Goal: Task Accomplishment & Management: Complete application form

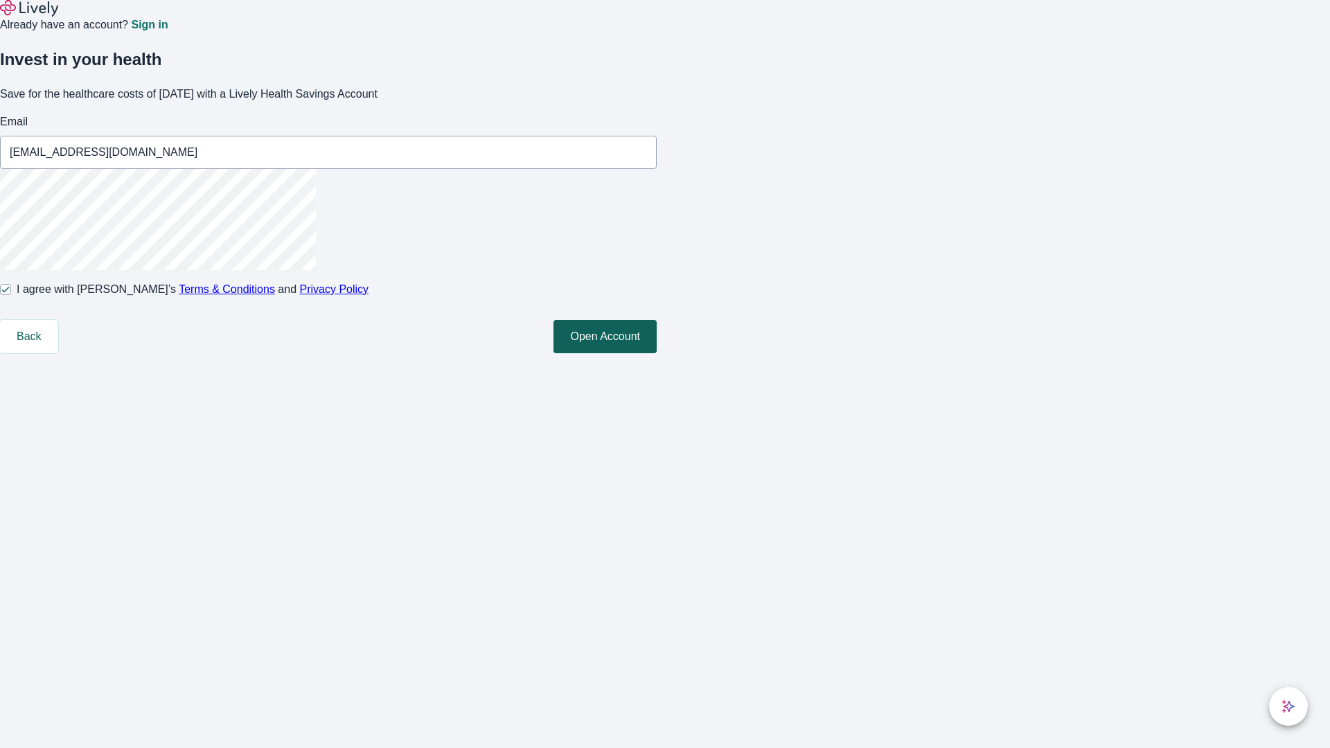
click at [657, 353] on button "Open Account" at bounding box center [604, 336] width 103 height 33
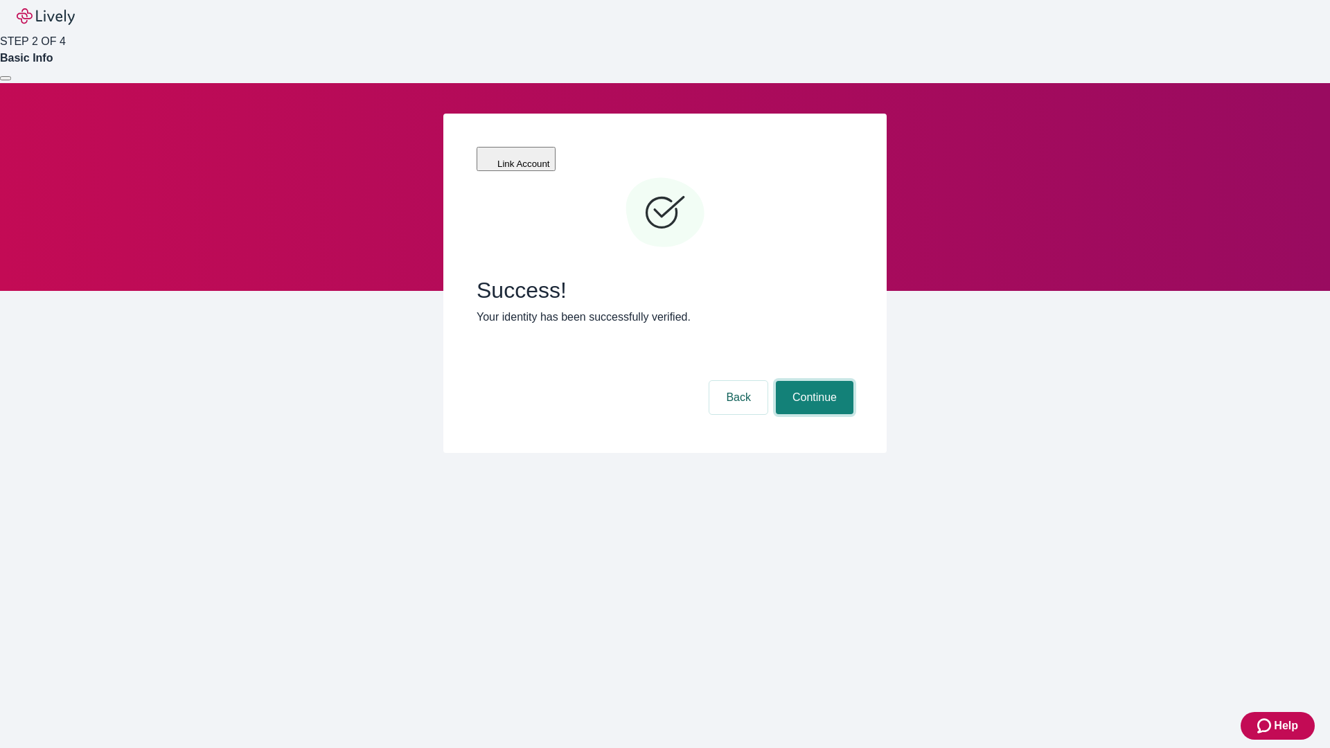
click at [812, 381] on button "Continue" at bounding box center [815, 397] width 78 height 33
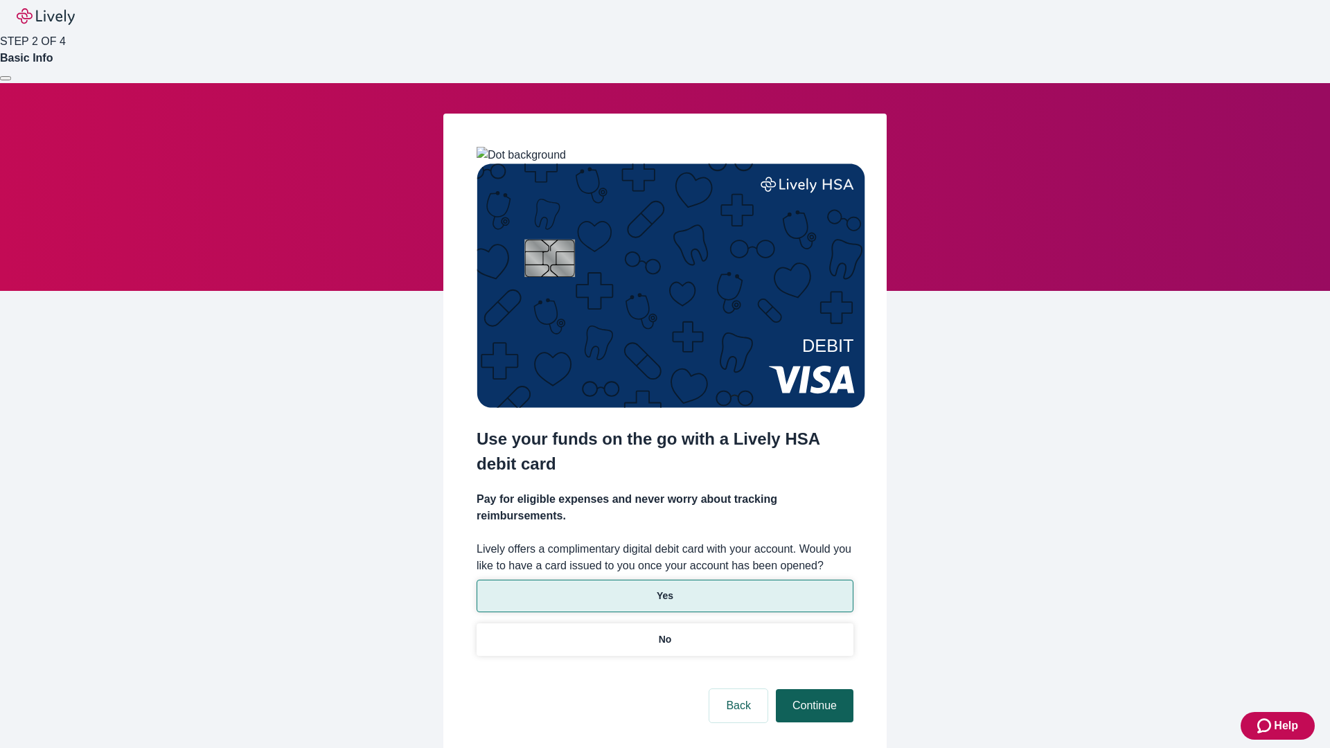
click at [664, 632] on p "No" at bounding box center [665, 639] width 13 height 15
click at [812, 689] on button "Continue" at bounding box center [815, 705] width 78 height 33
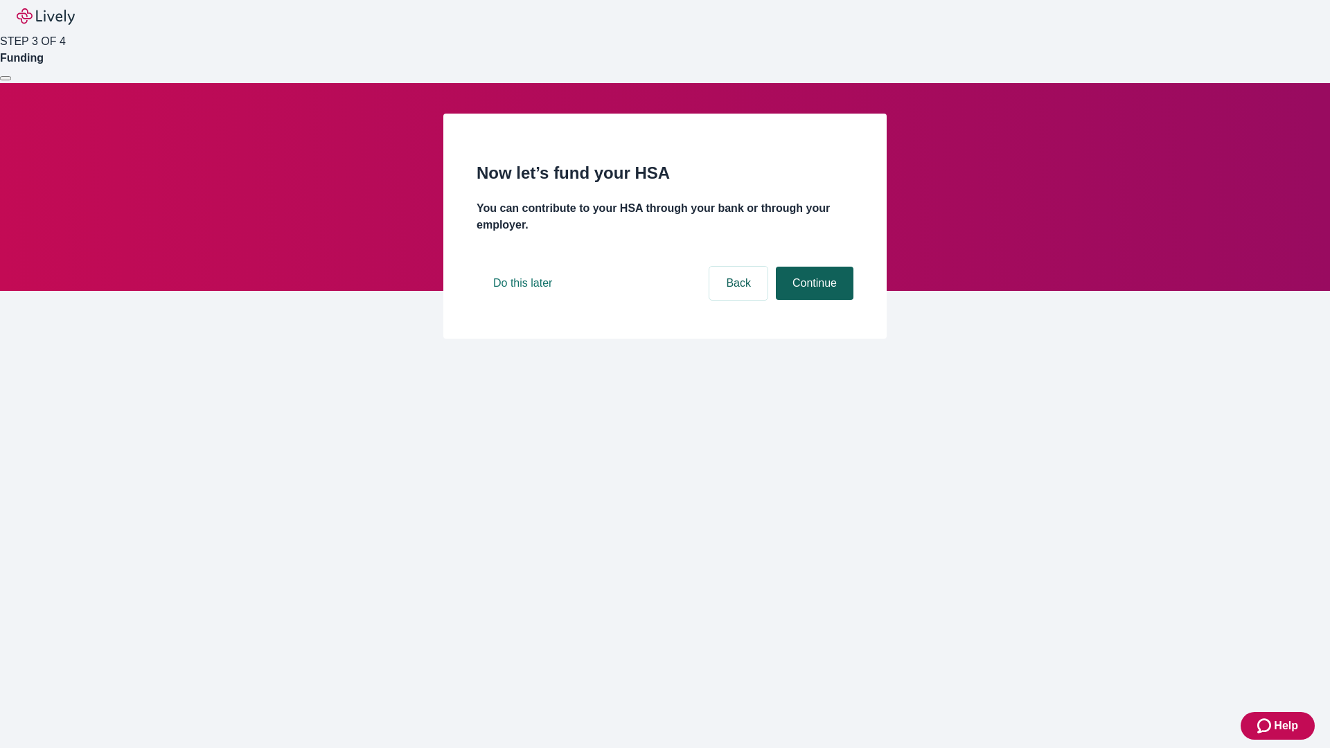
click at [812, 300] on button "Continue" at bounding box center [815, 283] width 78 height 33
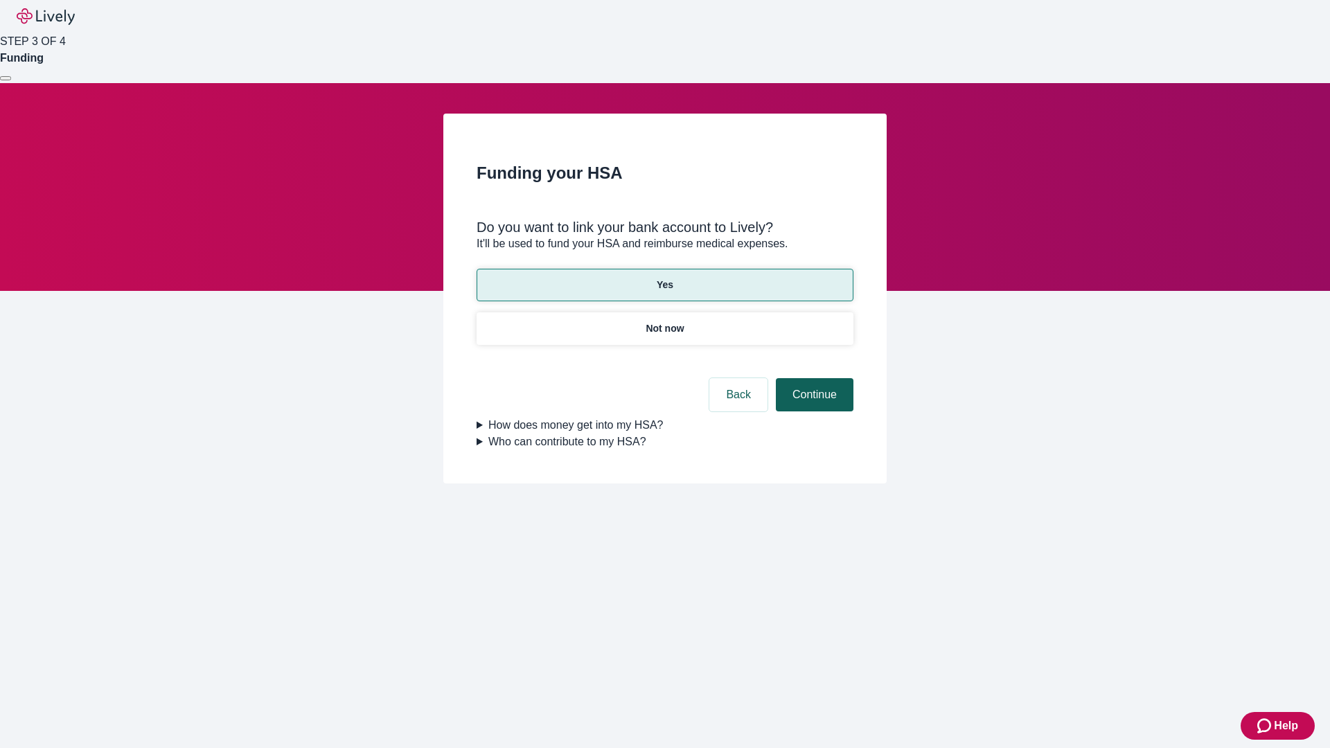
click at [812, 378] on button "Continue" at bounding box center [815, 394] width 78 height 33
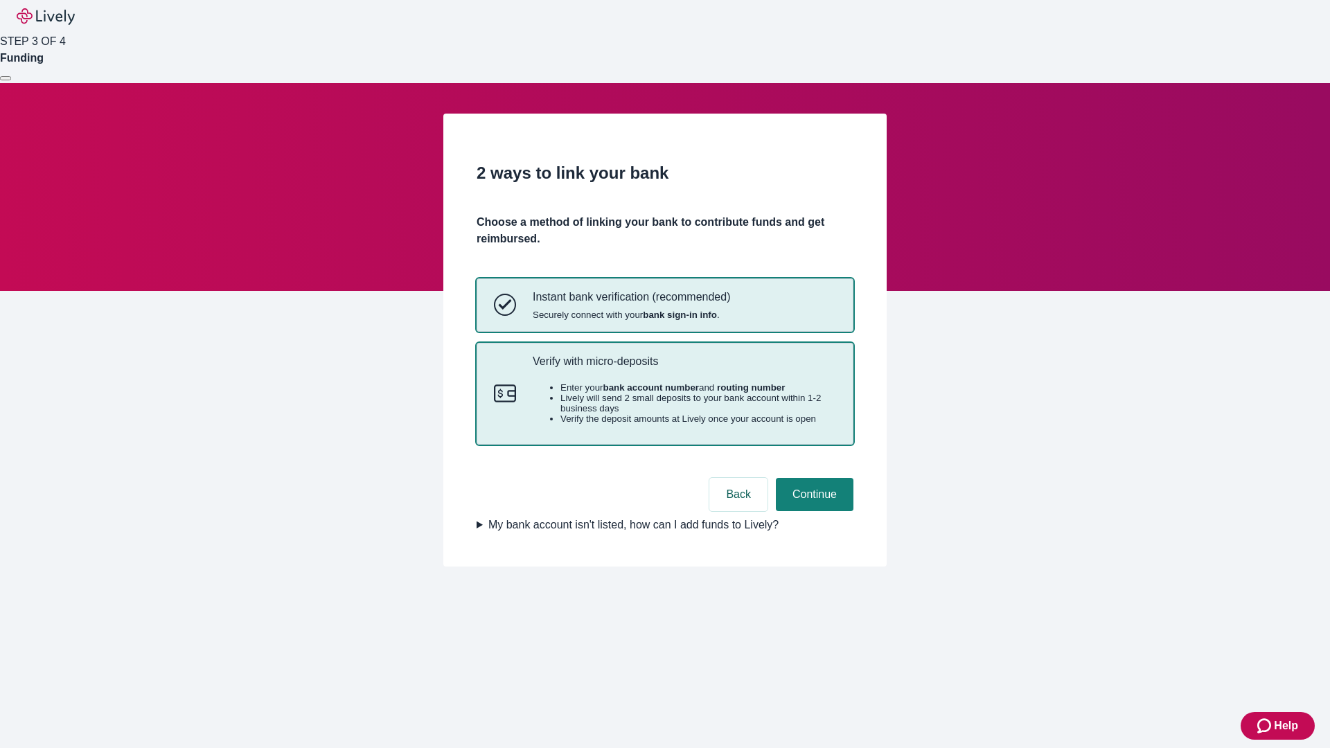
click at [684, 368] on p "Verify with micro-deposits" at bounding box center [684, 361] width 303 height 13
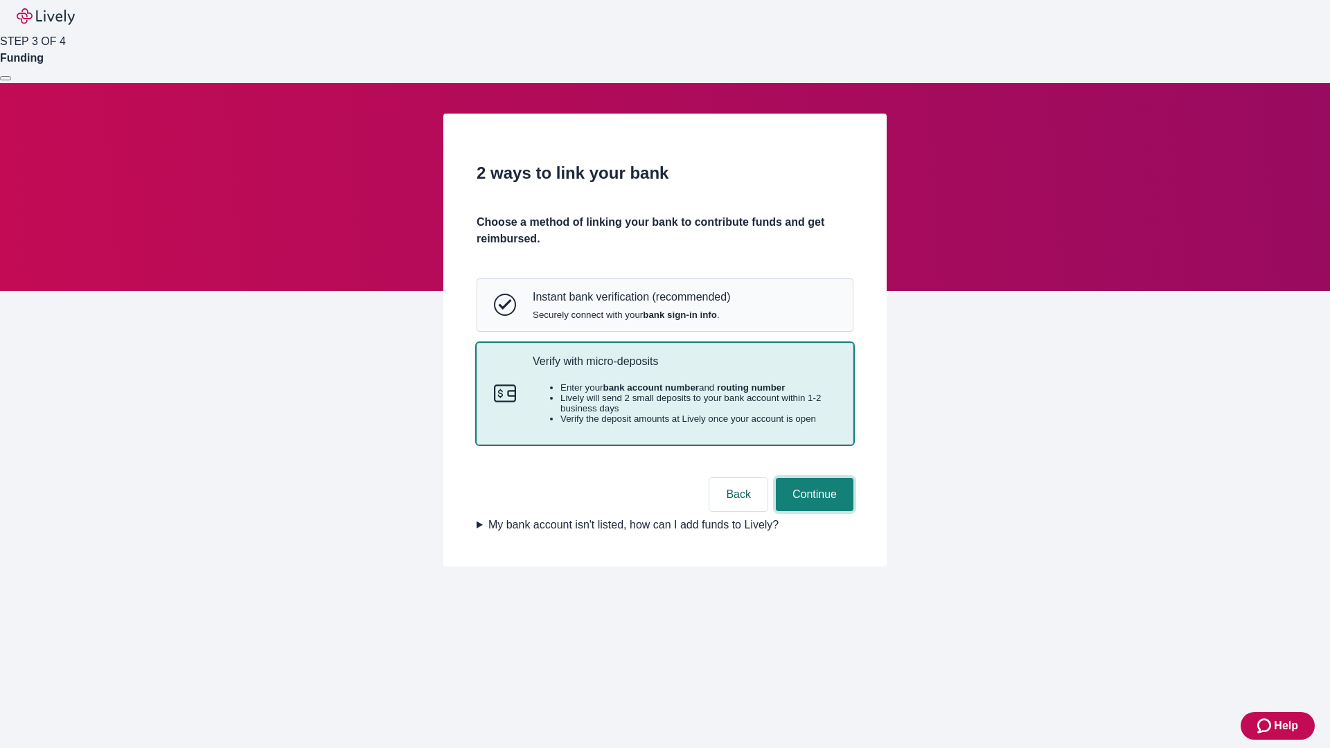
click at [812, 511] on button "Continue" at bounding box center [815, 494] width 78 height 33
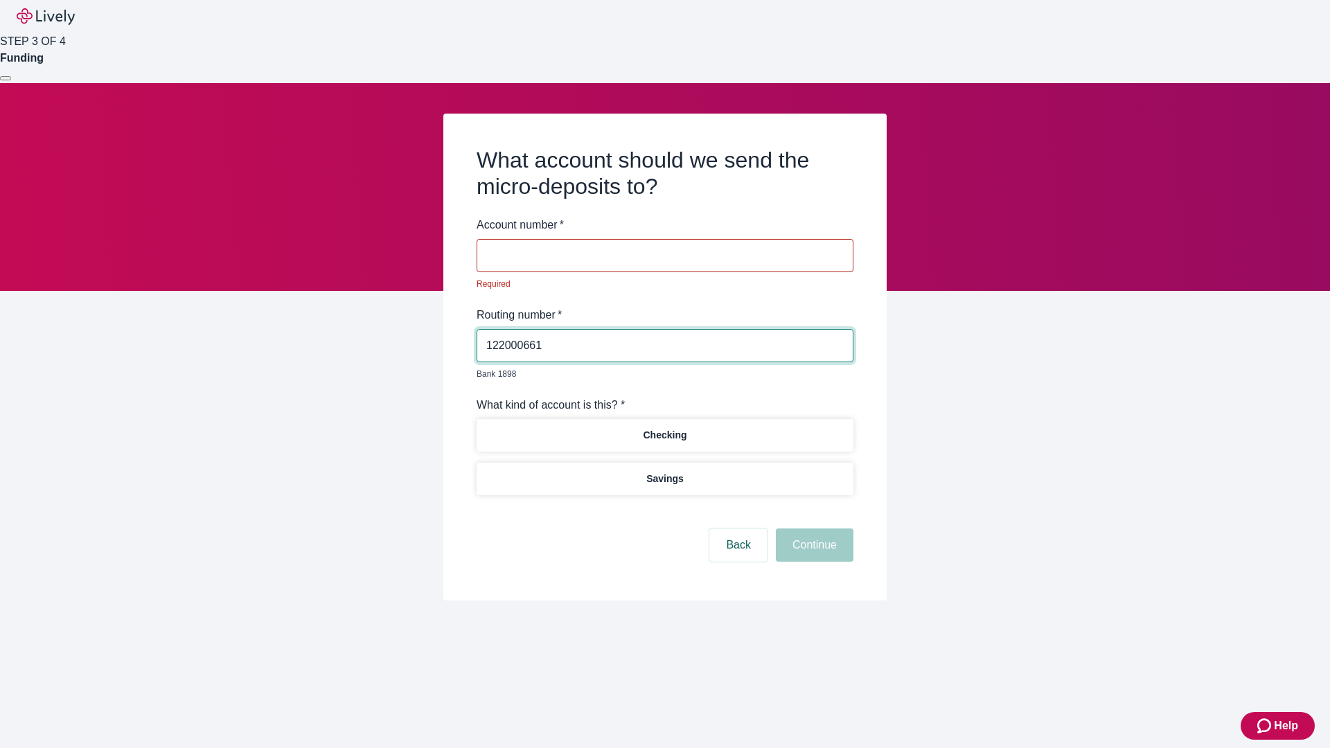
type input "122000661"
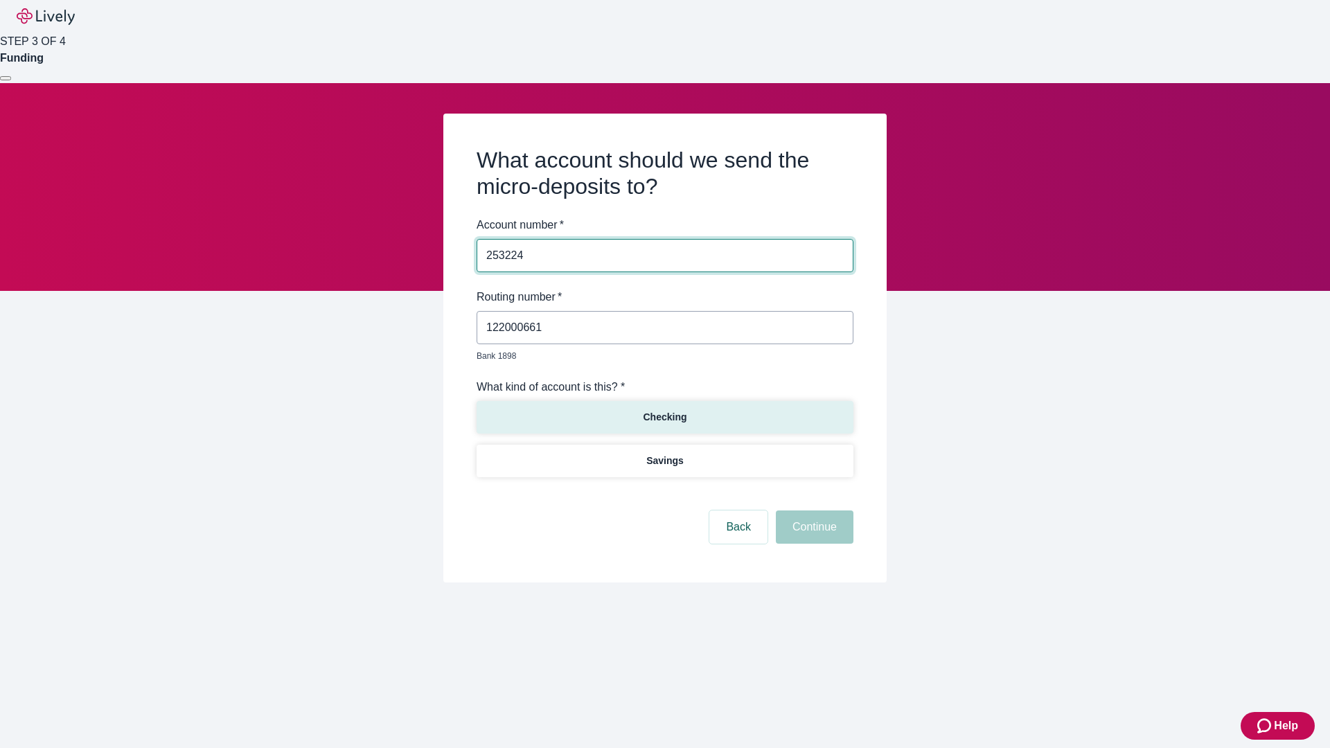
type input "253224"
click at [664, 410] on p "Checking" at bounding box center [665, 417] width 44 height 15
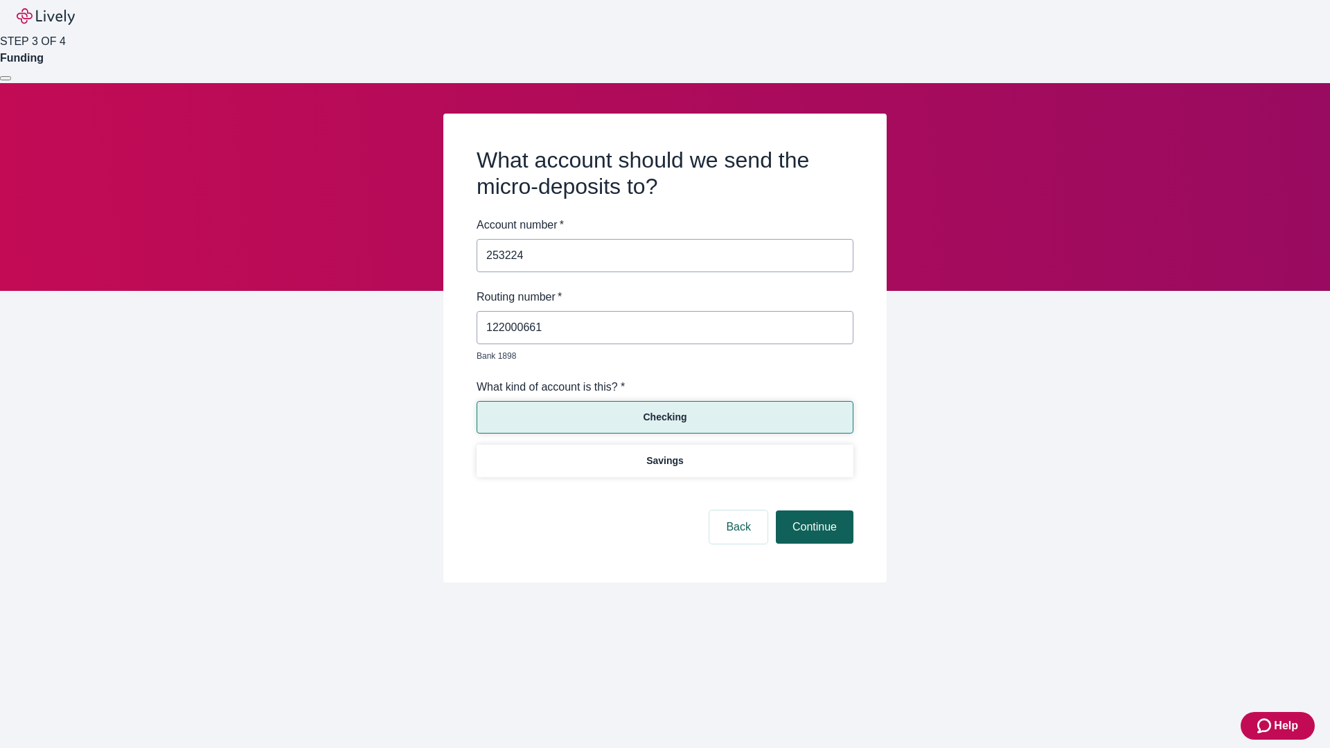
click at [812, 511] on button "Continue" at bounding box center [815, 526] width 78 height 33
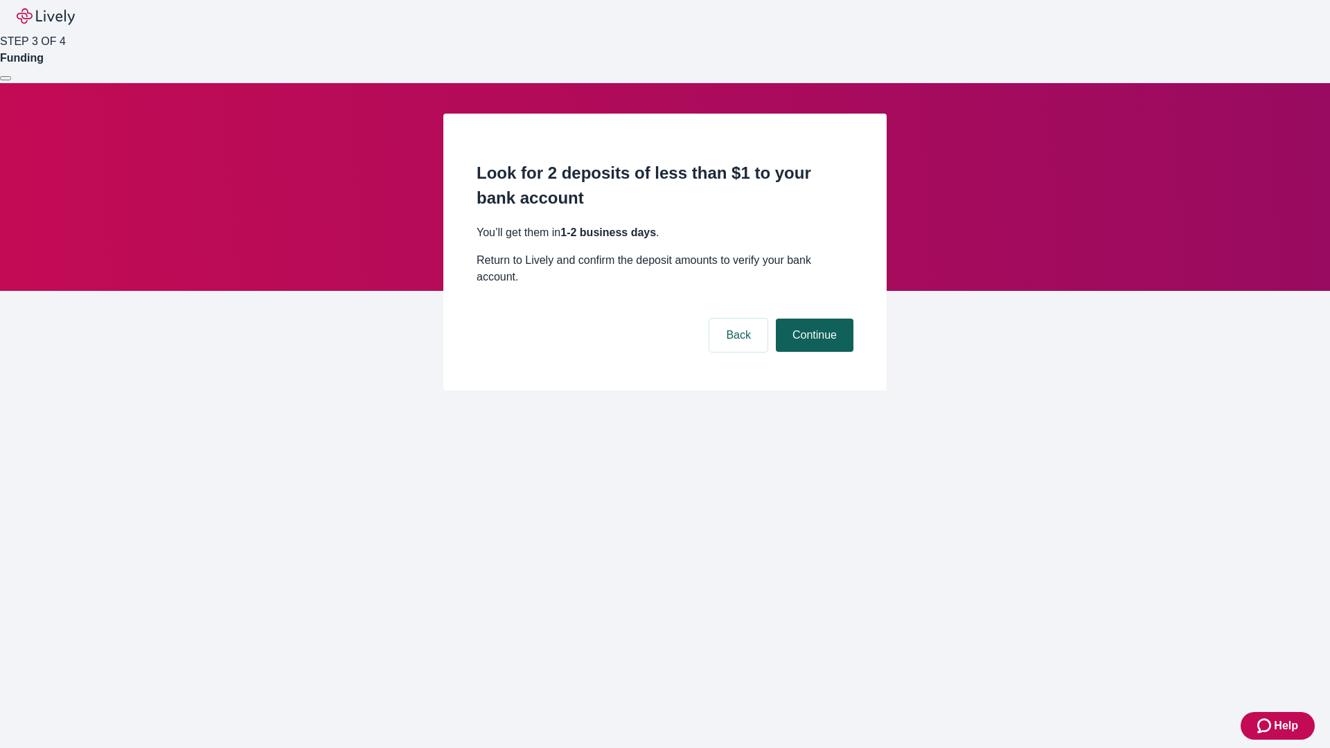
click at [812, 319] on button "Continue" at bounding box center [815, 335] width 78 height 33
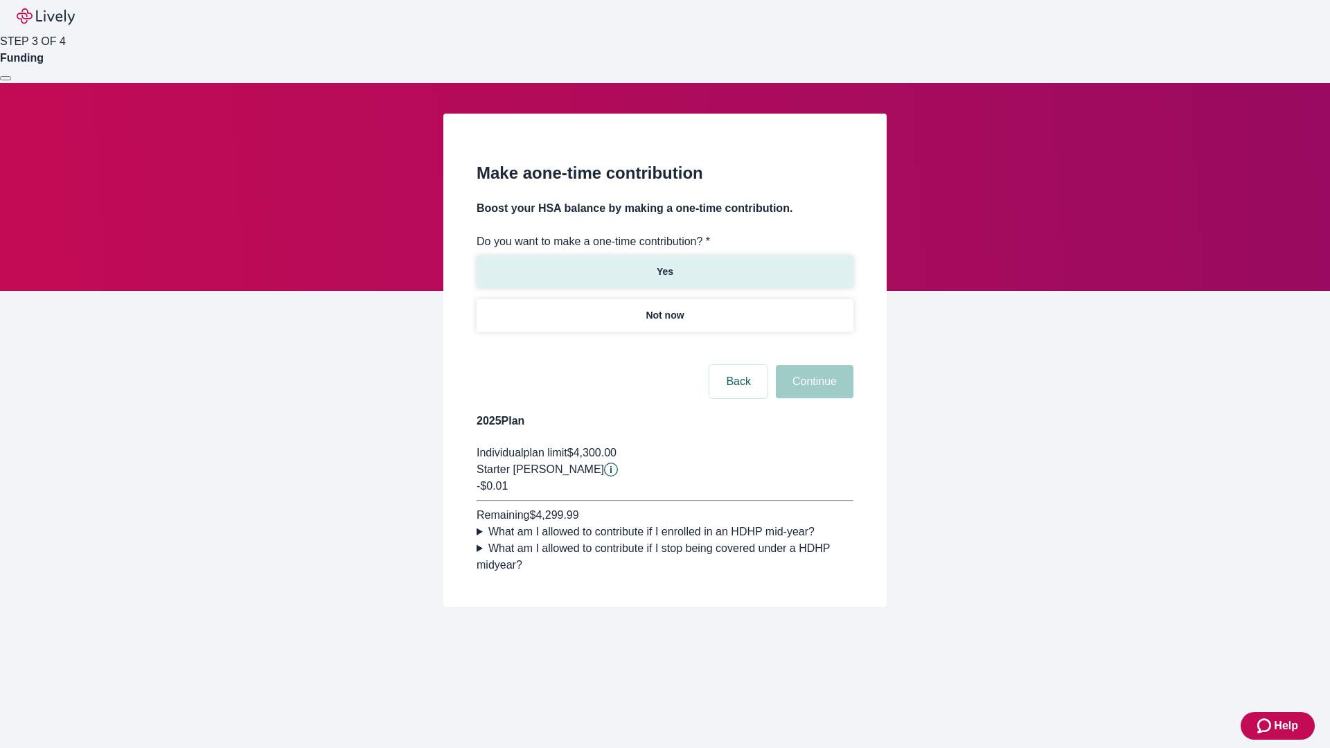
click at [664, 265] on p "Yes" at bounding box center [665, 272] width 17 height 15
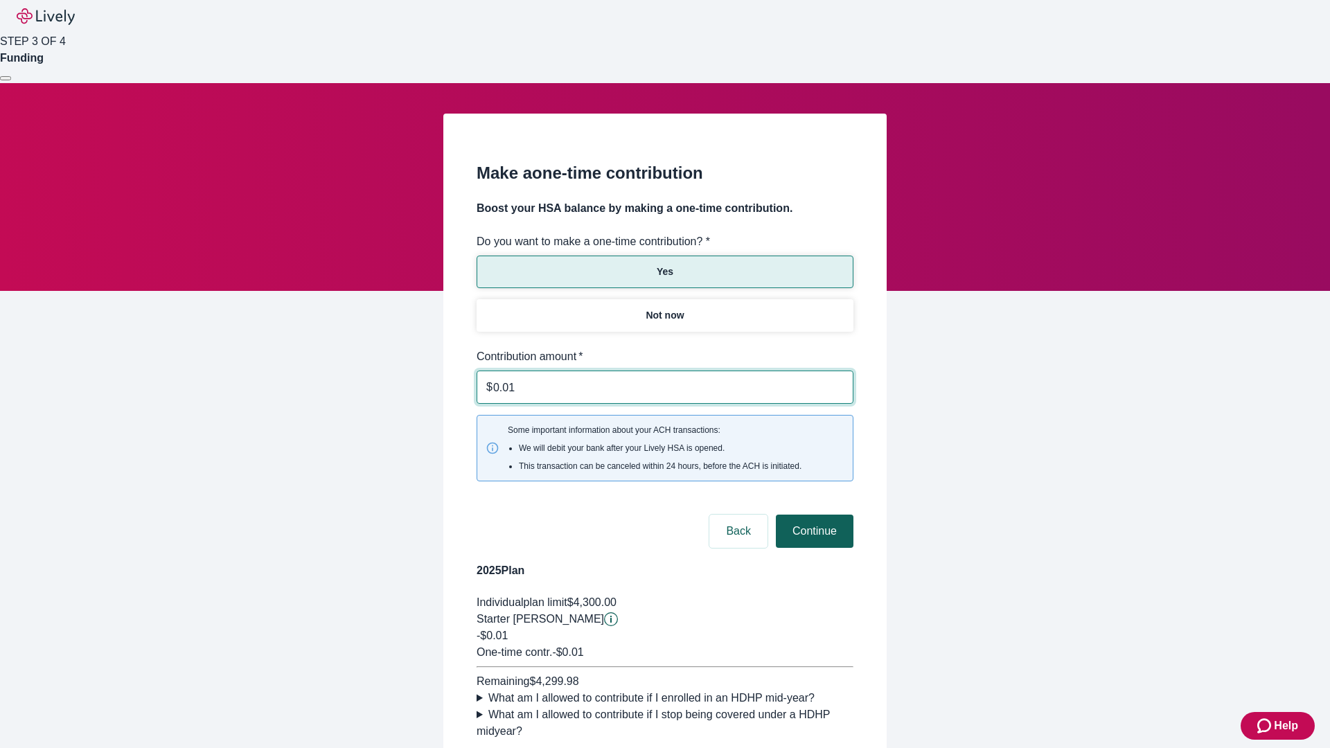
type input "0.01"
click at [812, 515] on button "Continue" at bounding box center [815, 531] width 78 height 33
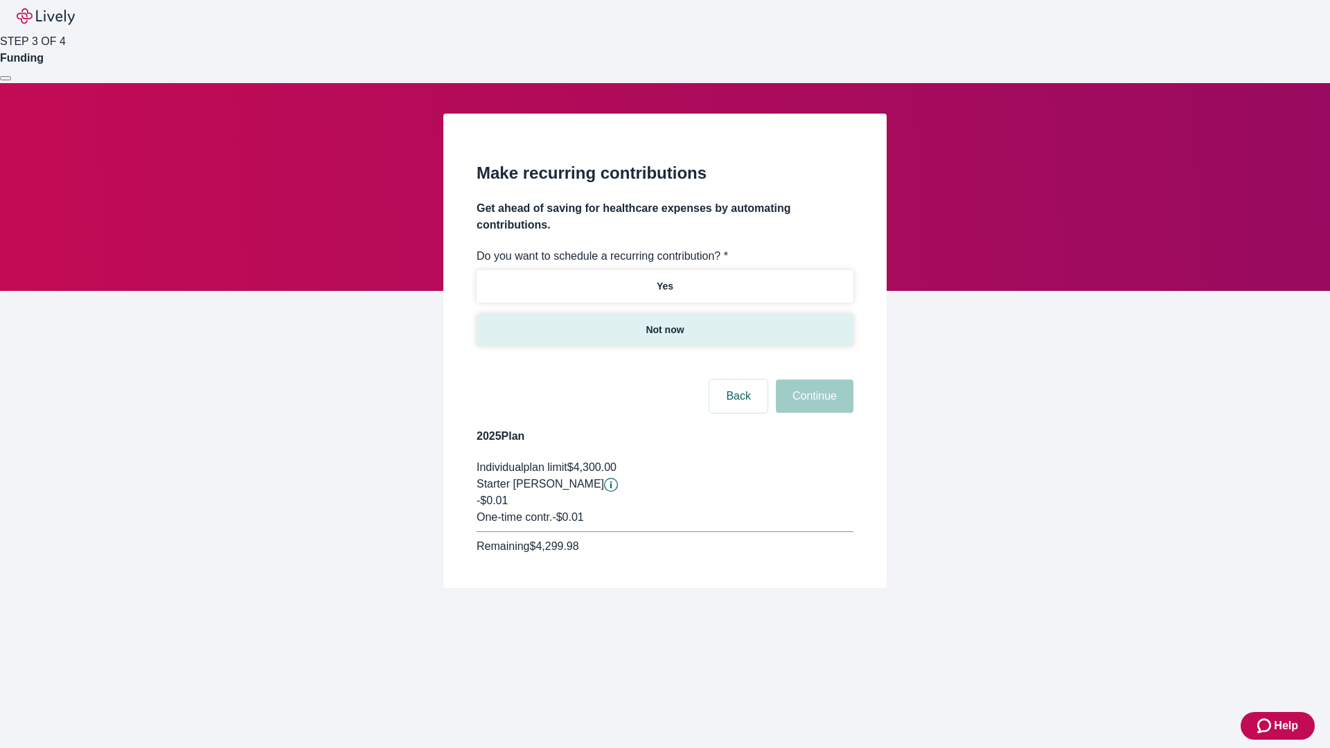
click at [664, 323] on p "Not now" at bounding box center [665, 330] width 38 height 15
click at [812, 380] on button "Continue" at bounding box center [815, 396] width 78 height 33
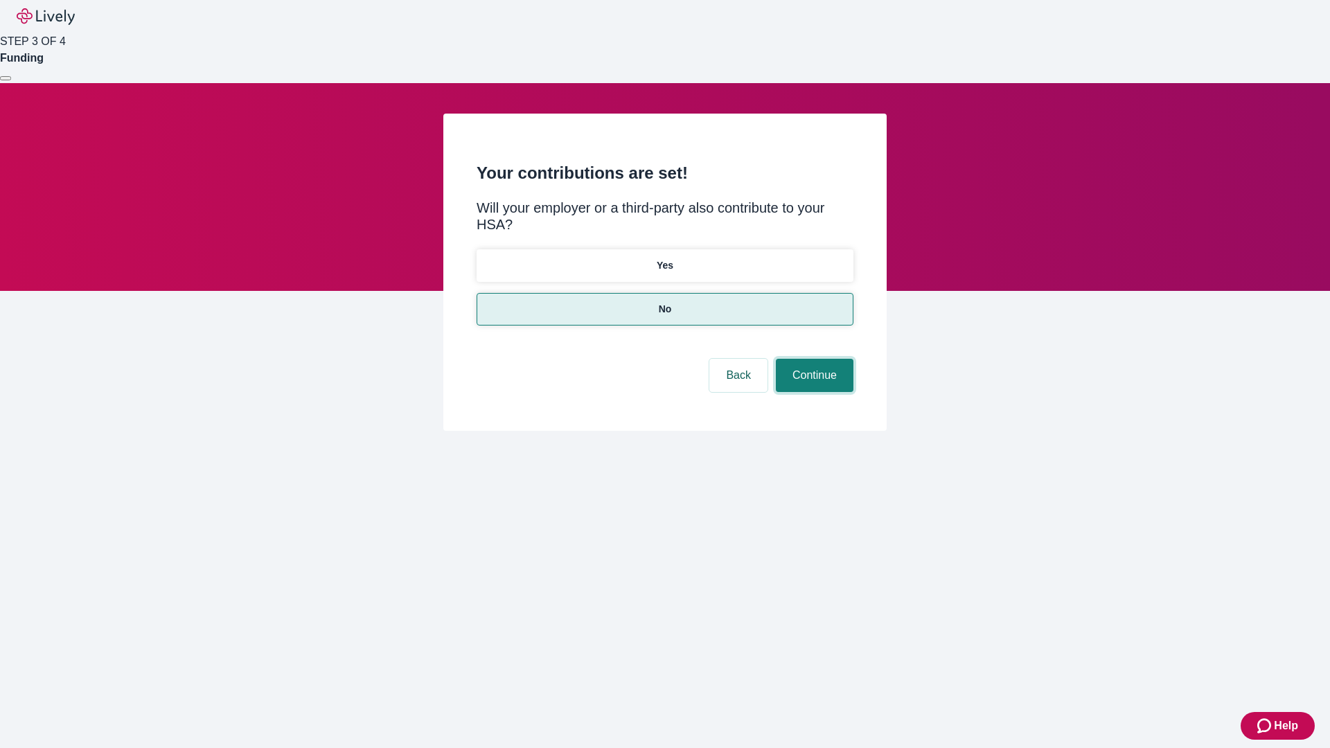
click at [812, 359] on button "Continue" at bounding box center [815, 375] width 78 height 33
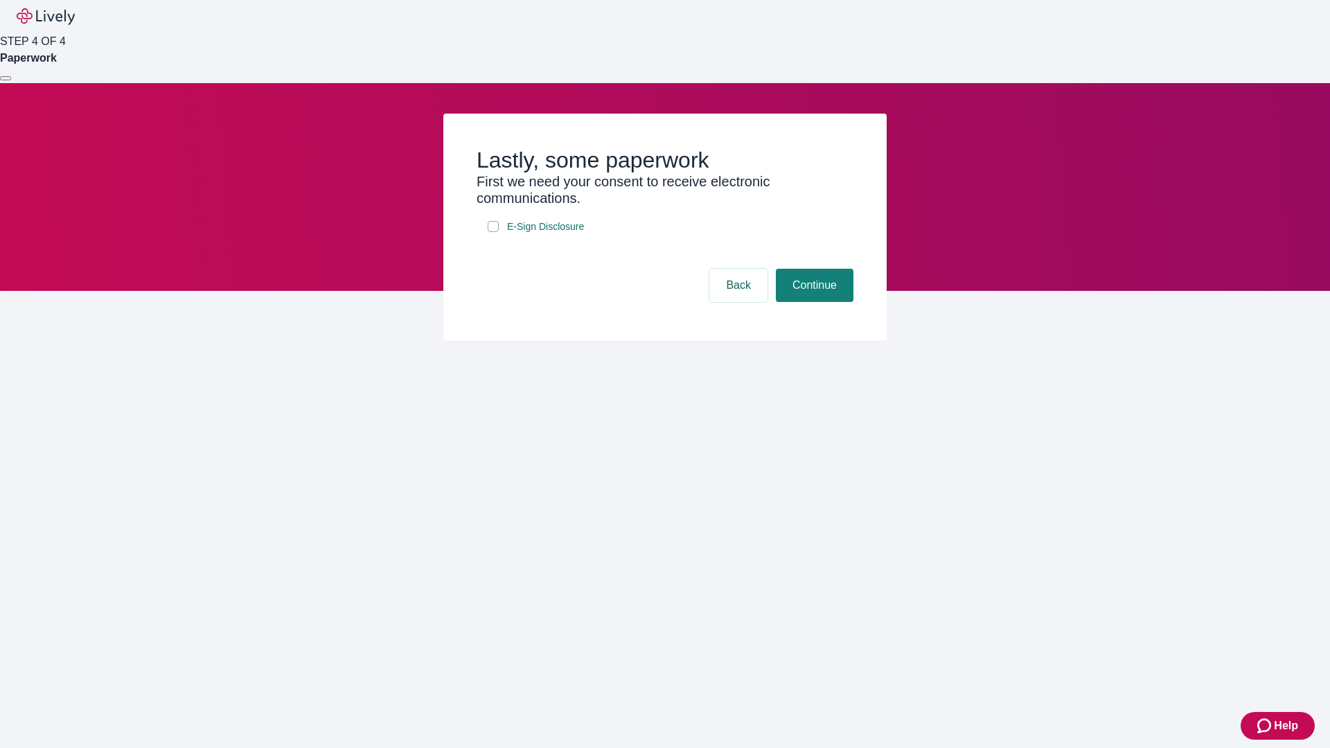
click at [493, 232] on input "E-Sign Disclosure" at bounding box center [493, 226] width 11 height 11
checkbox input "true"
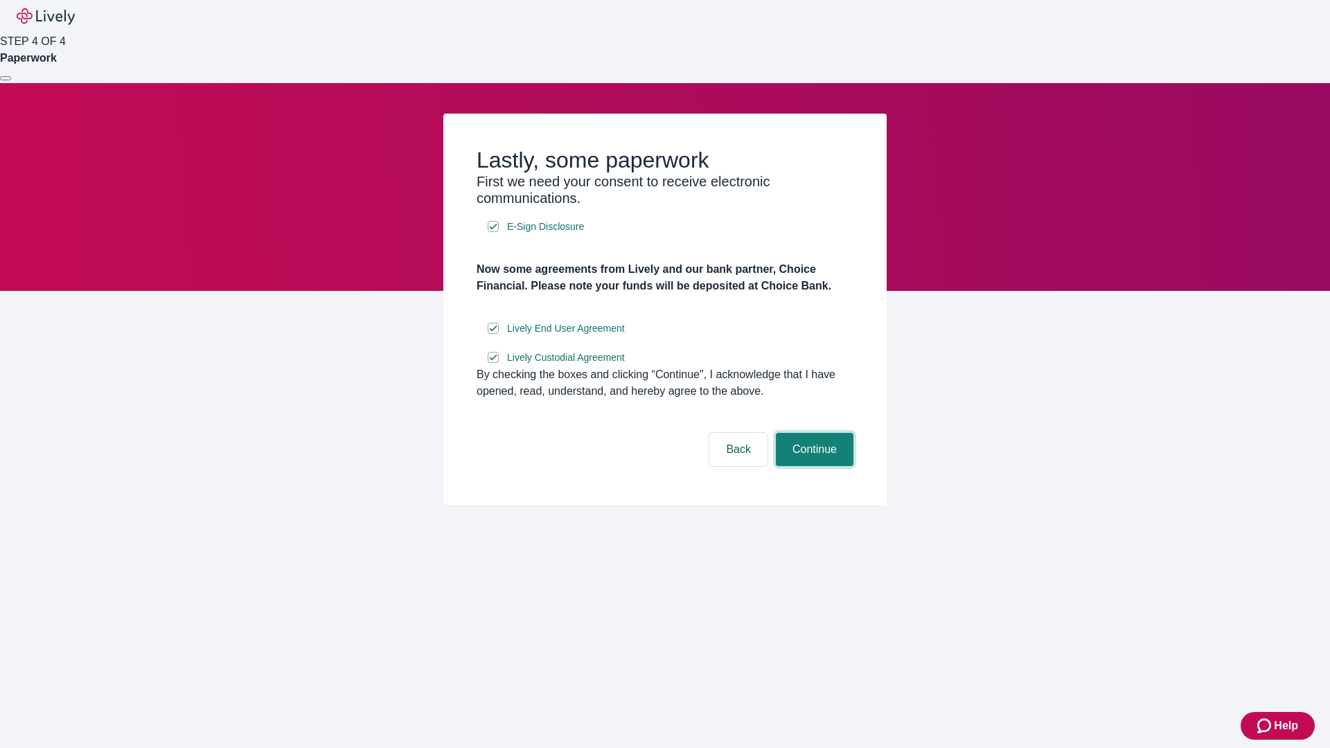
click at [812, 466] on button "Continue" at bounding box center [815, 449] width 78 height 33
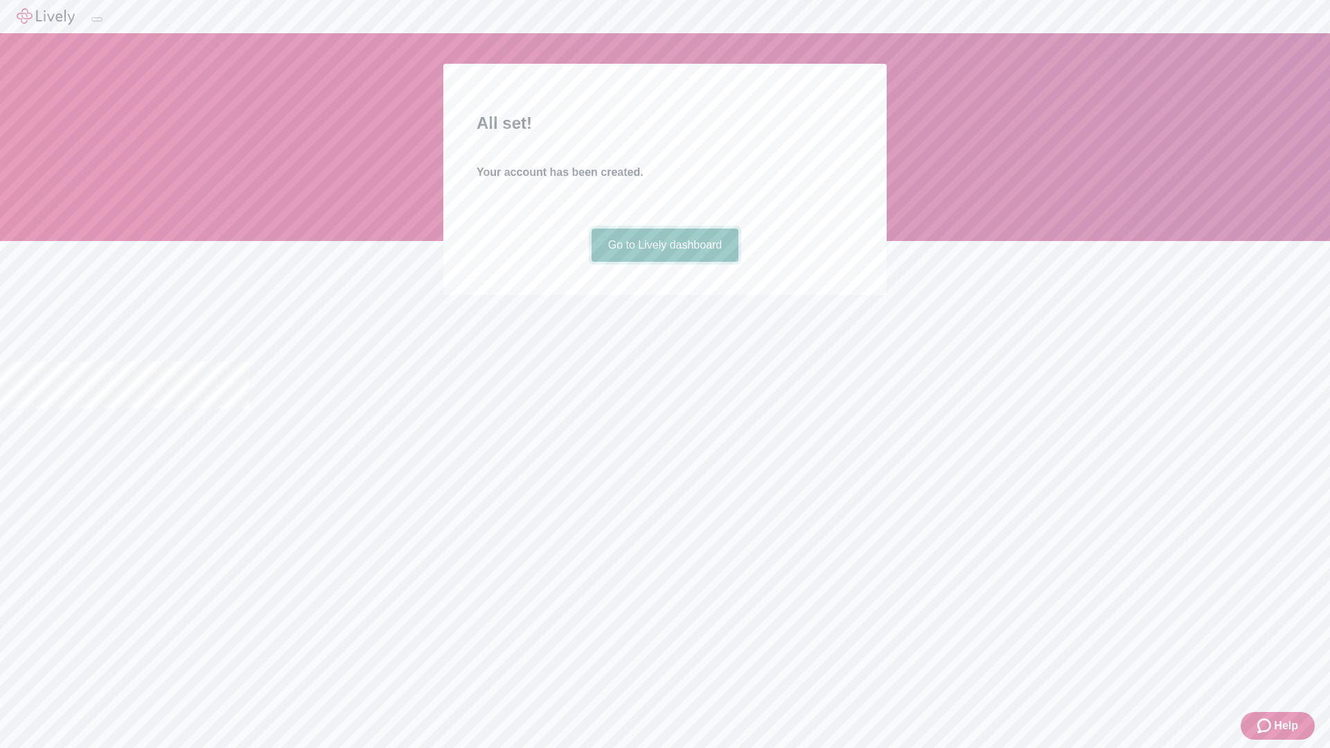
click at [664, 262] on link "Go to Lively dashboard" at bounding box center [666, 245] width 148 height 33
